Goal: Download file/media

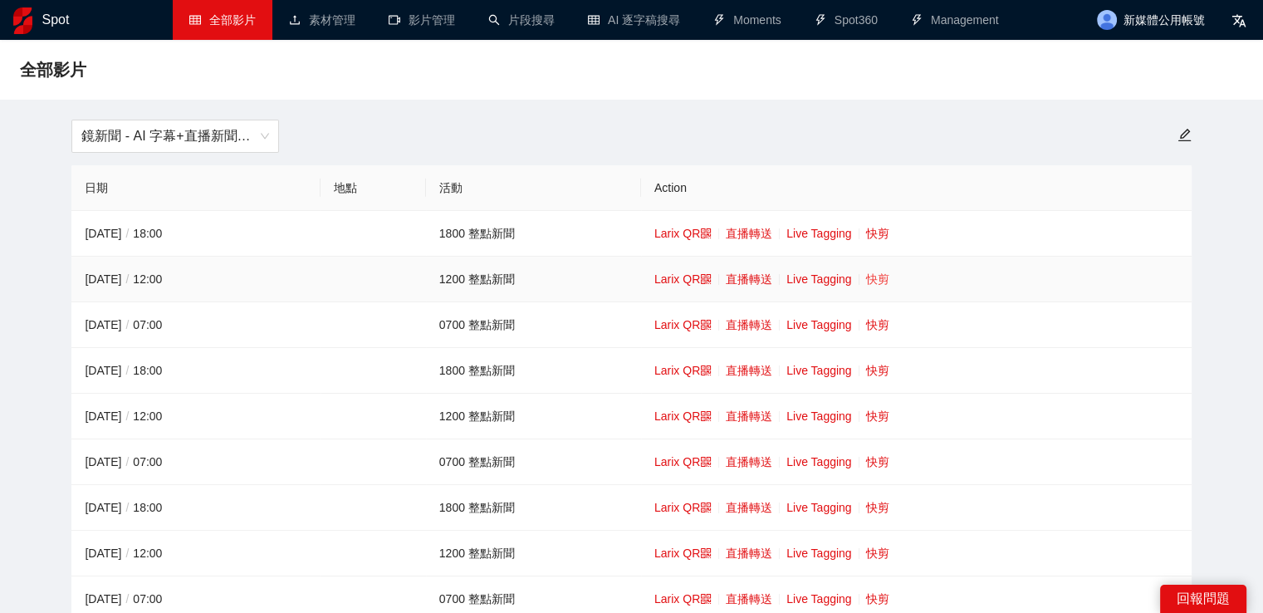
click at [886, 280] on link "快剪" at bounding box center [877, 278] width 23 height 13
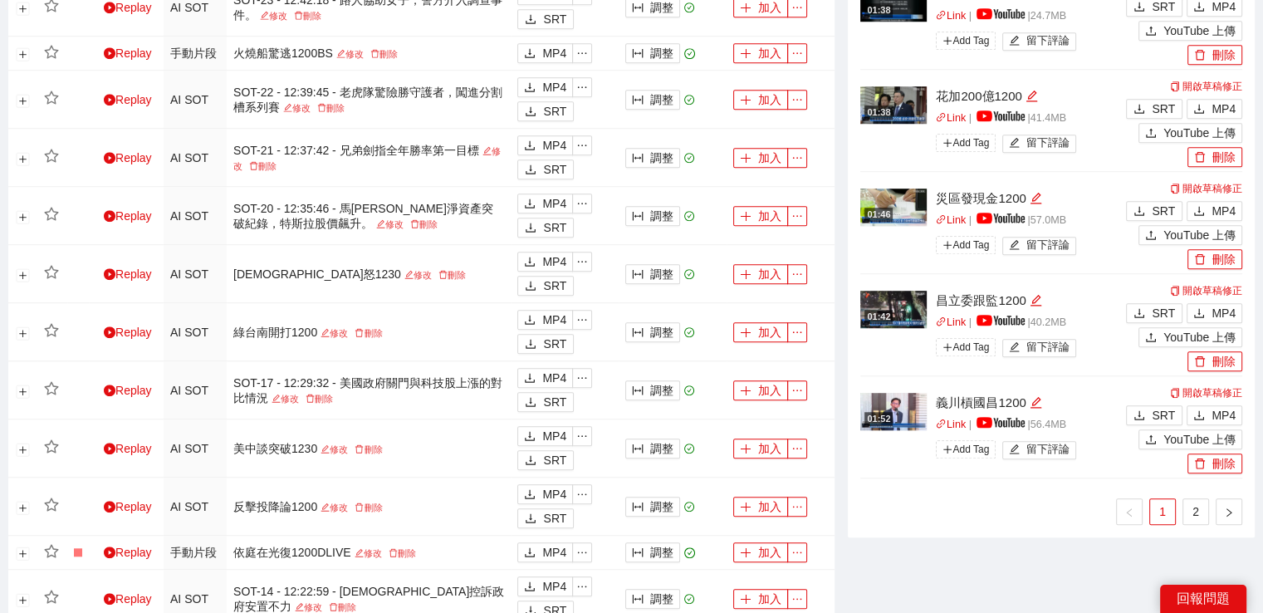
scroll to position [1329, 0]
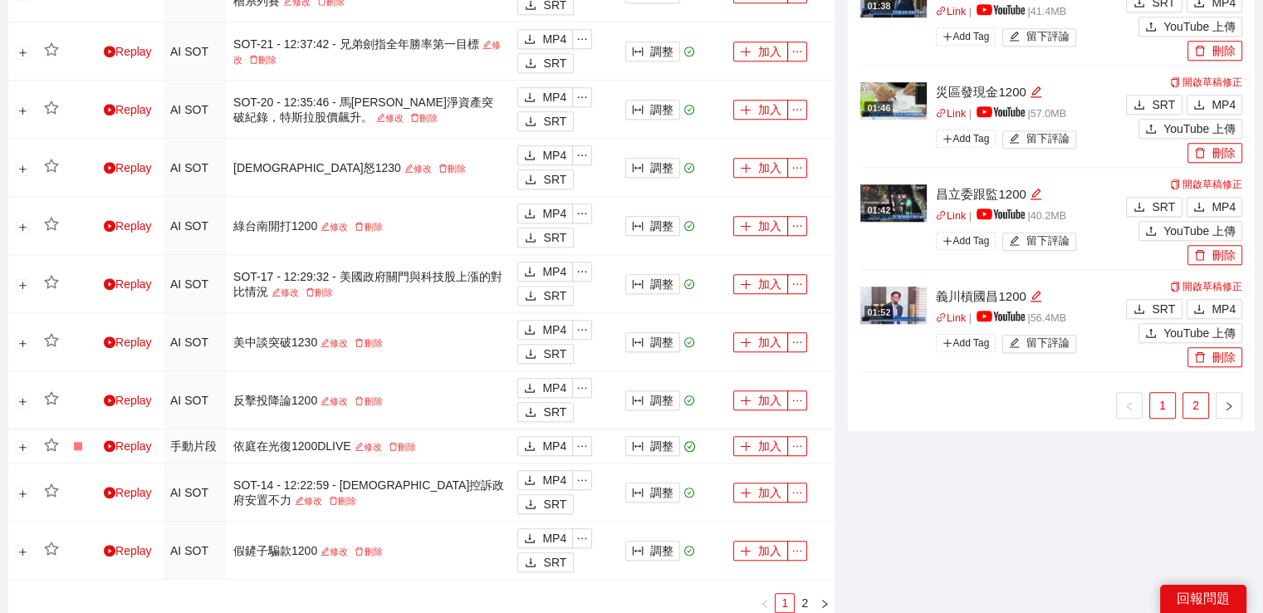
click at [1203, 400] on link "2" at bounding box center [1196, 405] width 25 height 25
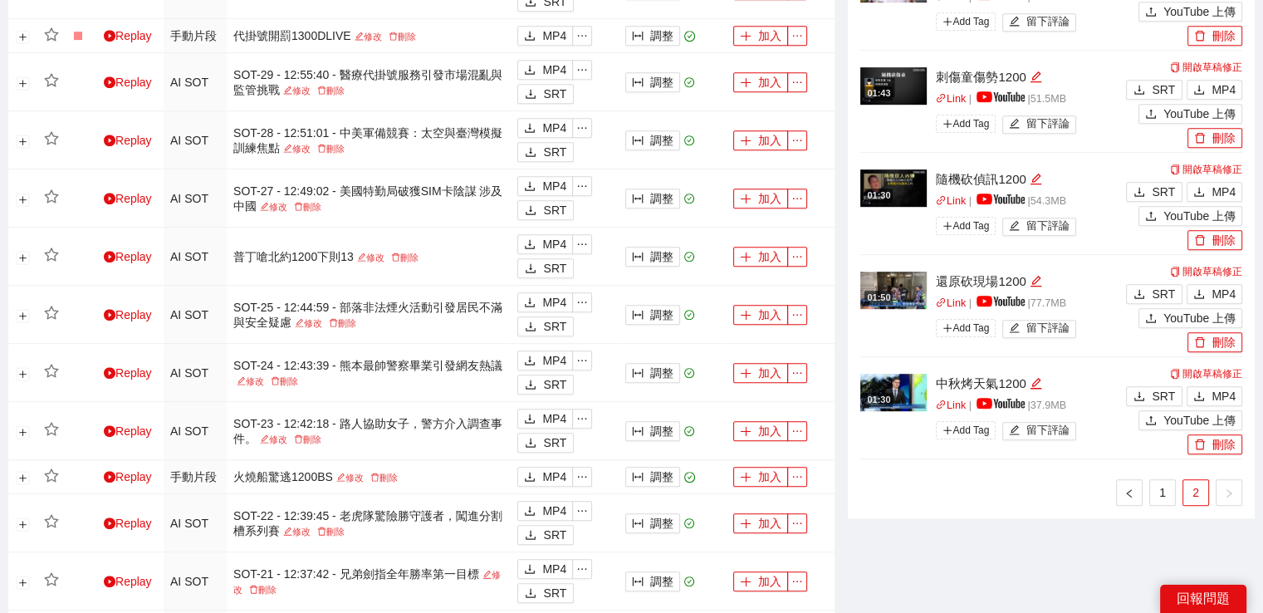
scroll to position [831, 0]
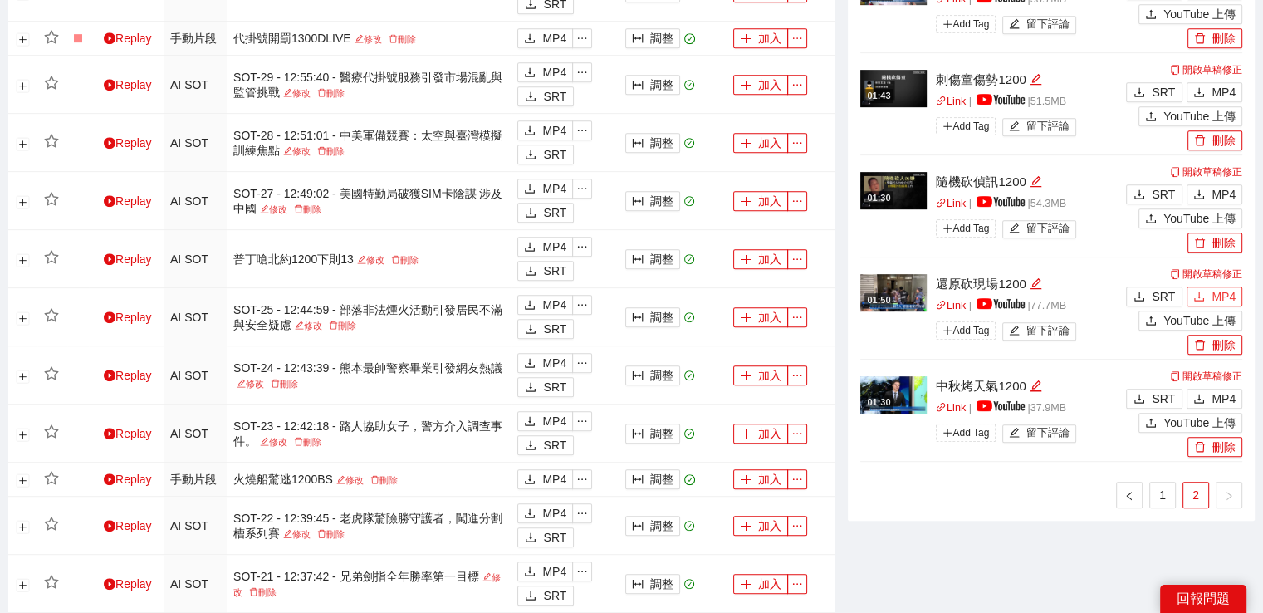
click at [1214, 297] on span "MP4" at bounding box center [1224, 296] width 24 height 18
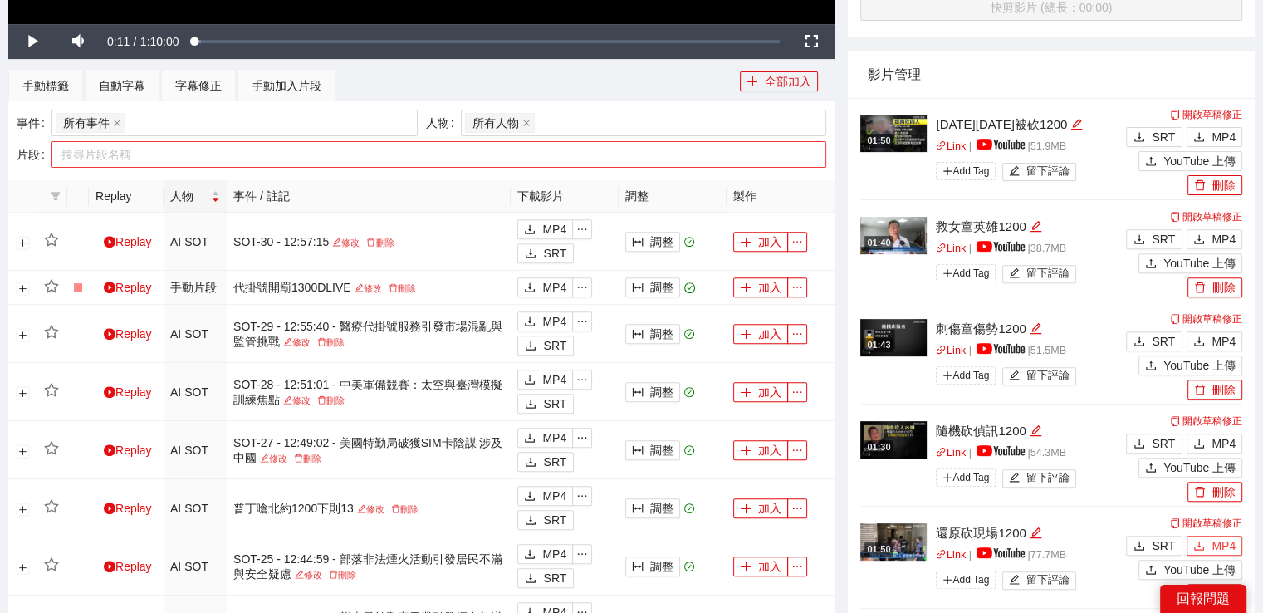
scroll to position [997, 0]
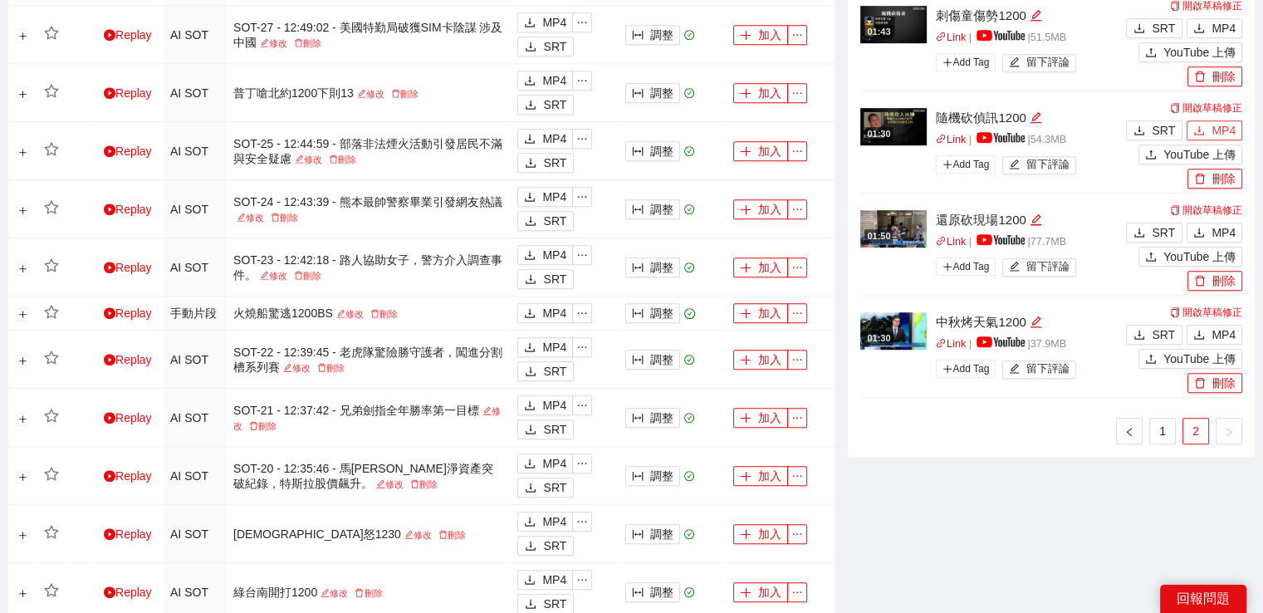
click at [1193, 128] on button "MP4" at bounding box center [1215, 130] width 56 height 20
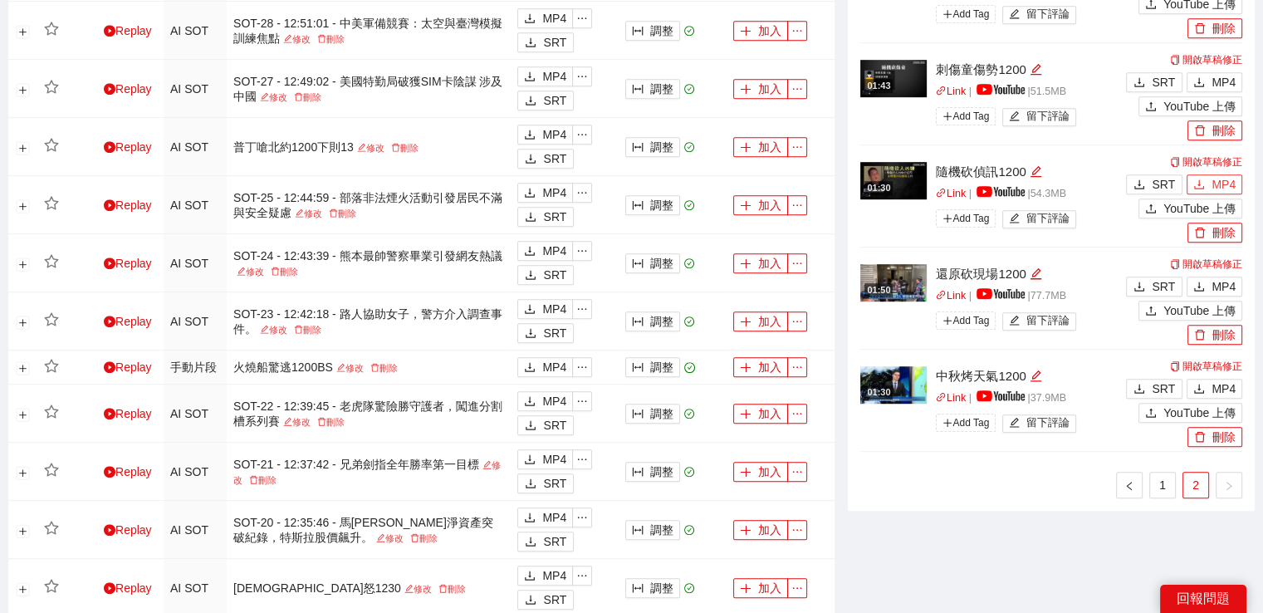
scroll to position [914, 0]
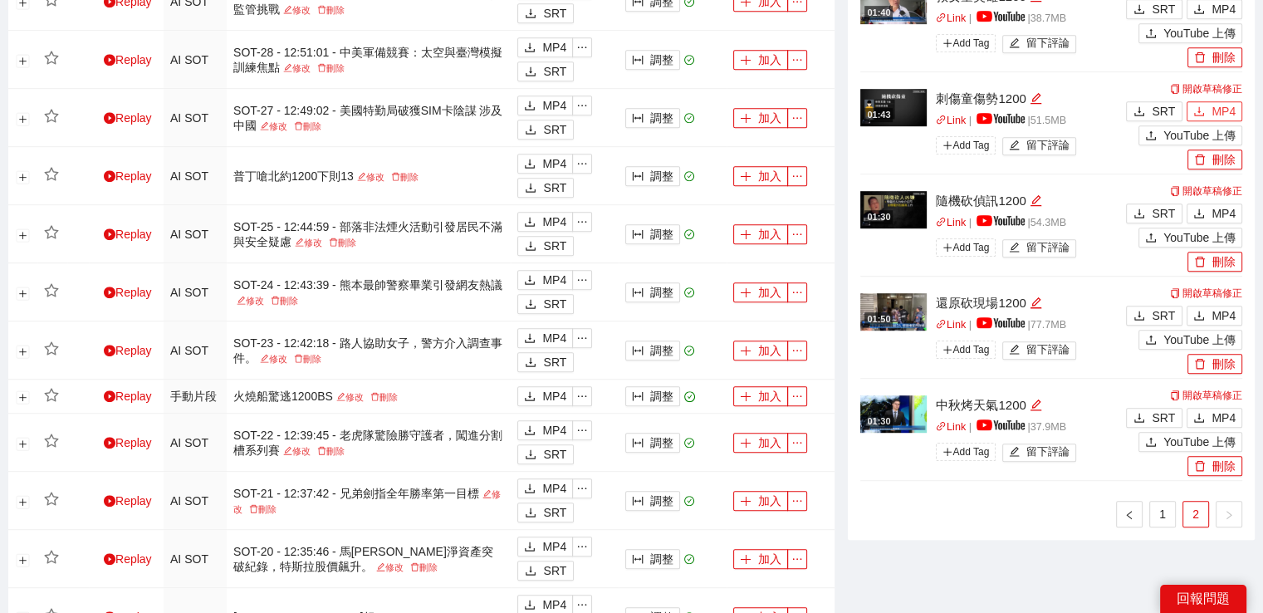
click at [1210, 111] on button "MP4" at bounding box center [1215, 111] width 56 height 20
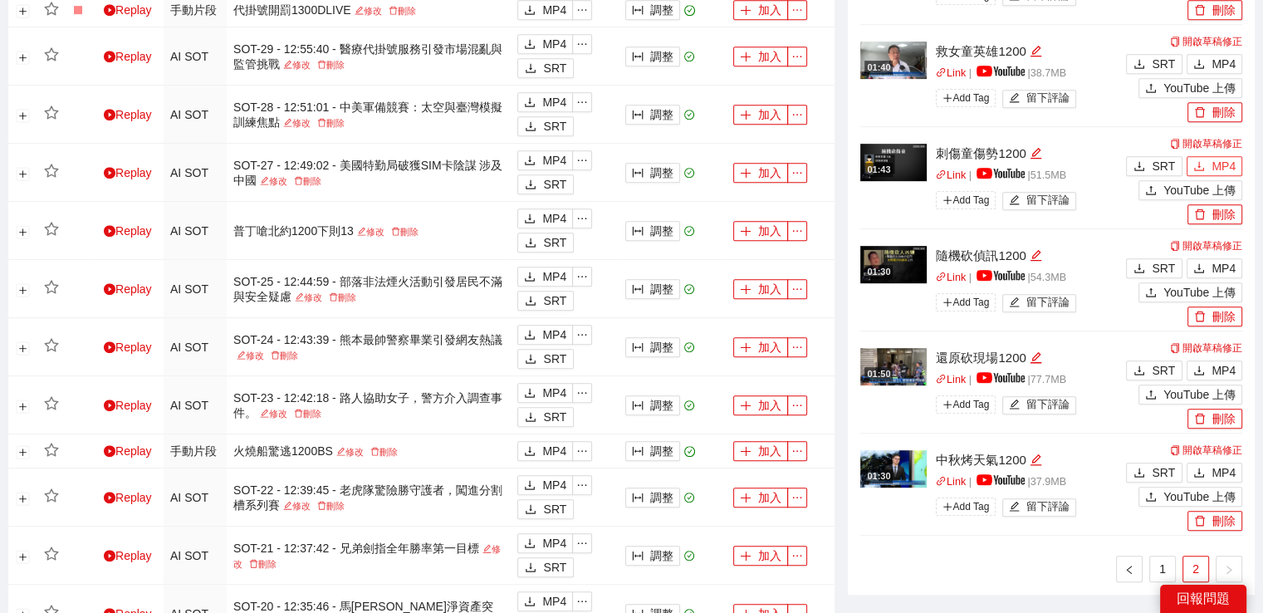
scroll to position [831, 0]
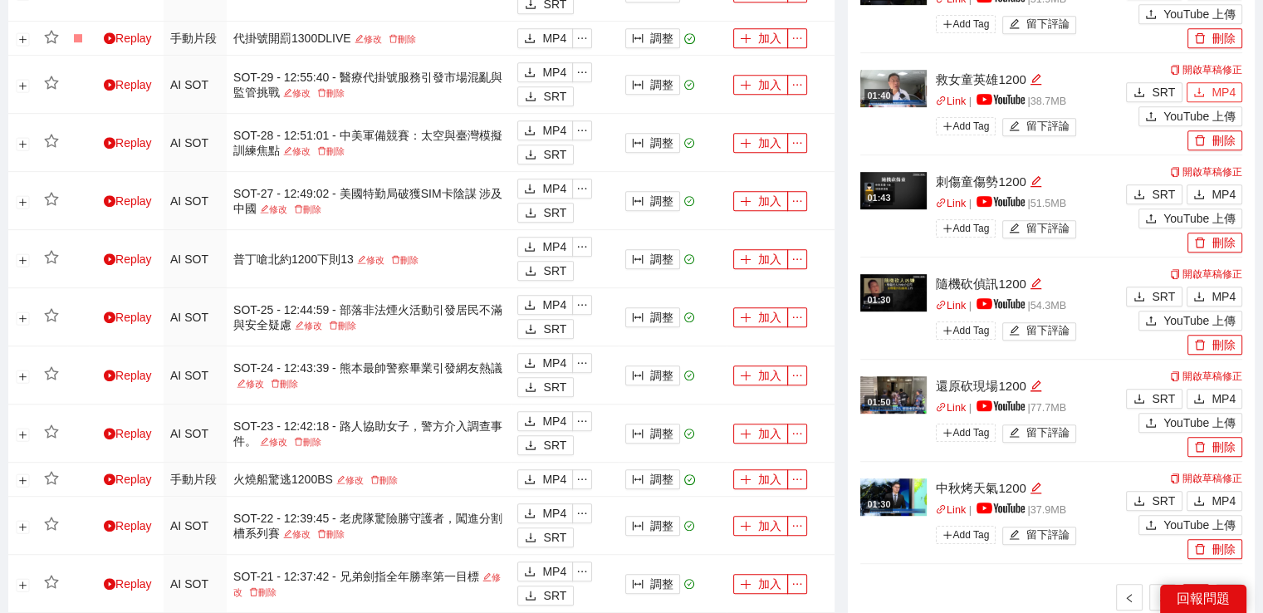
click at [1219, 91] on span "MP4" at bounding box center [1224, 92] width 24 height 18
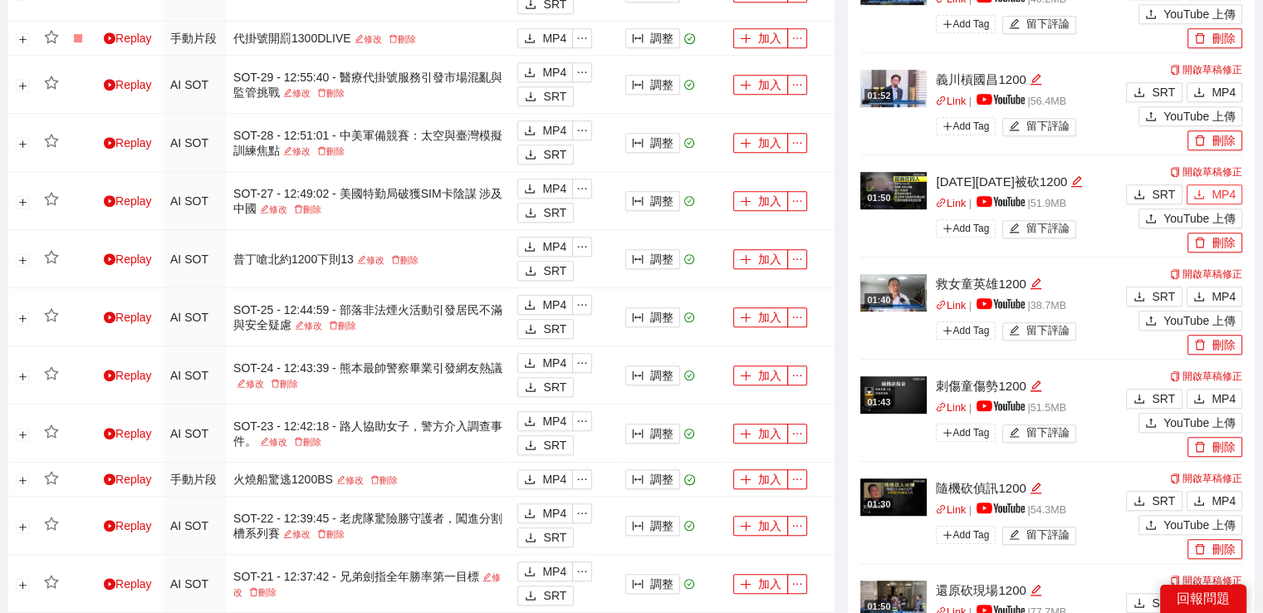
click at [1223, 193] on span "MP4" at bounding box center [1224, 194] width 24 height 18
